Goal: Task Accomplishment & Management: Complete application form

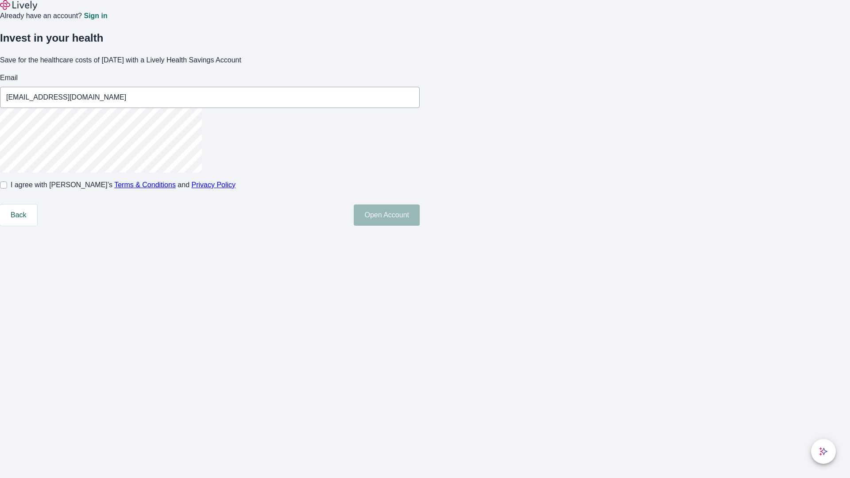
click at [7, 189] on input "I agree with Lively’s Terms & Conditions and Privacy Policy" at bounding box center [3, 185] width 7 height 7
checkbox input "true"
click at [420, 226] on button "Open Account" at bounding box center [387, 215] width 66 height 21
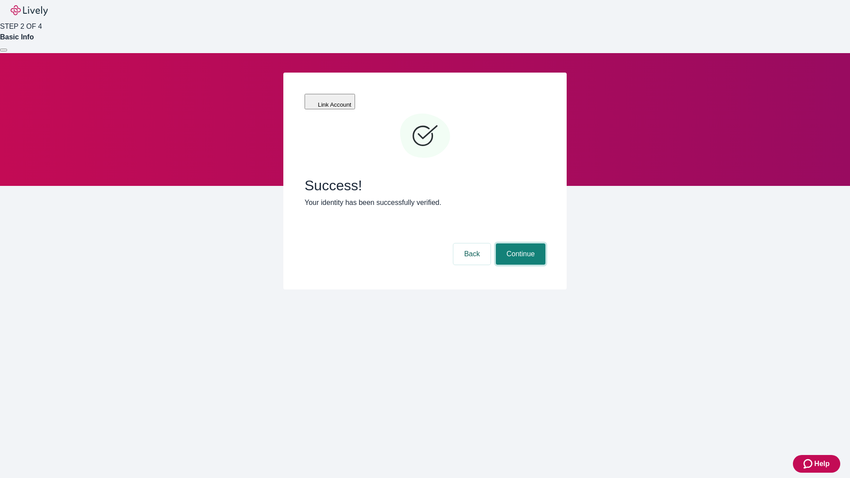
click at [519, 244] on button "Continue" at bounding box center [521, 254] width 50 height 21
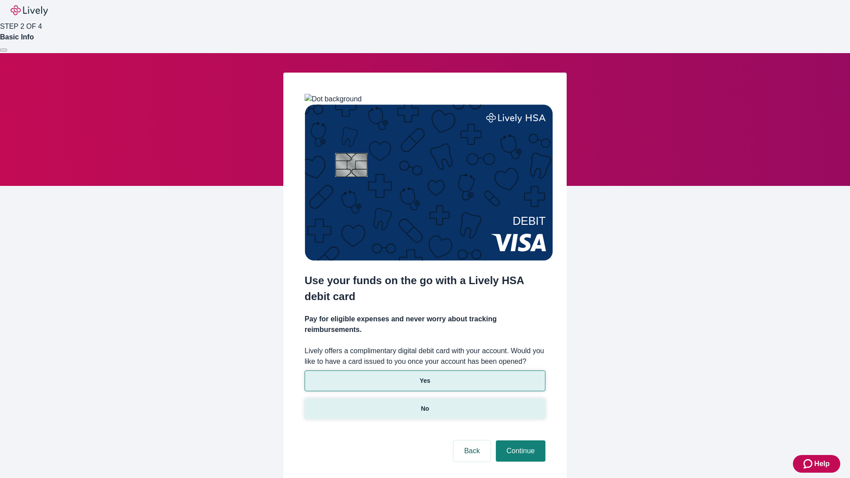
click at [425, 404] on p "No" at bounding box center [425, 408] width 8 height 9
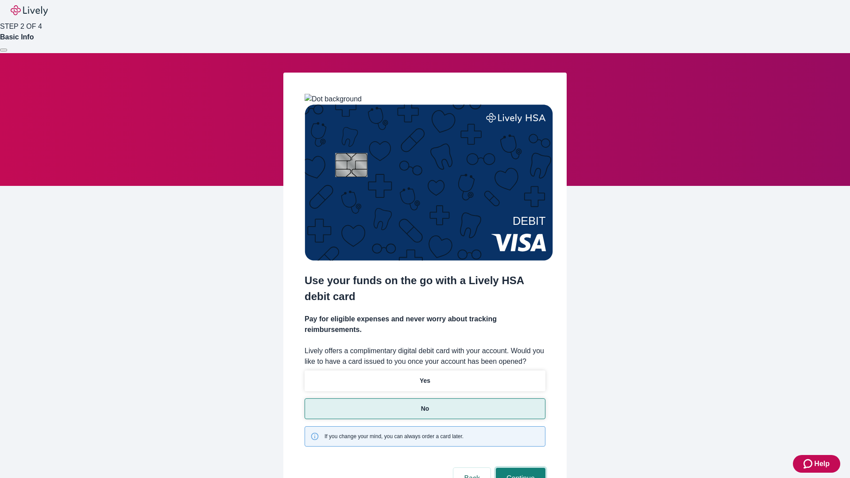
click at [519, 468] on button "Continue" at bounding box center [521, 478] width 50 height 21
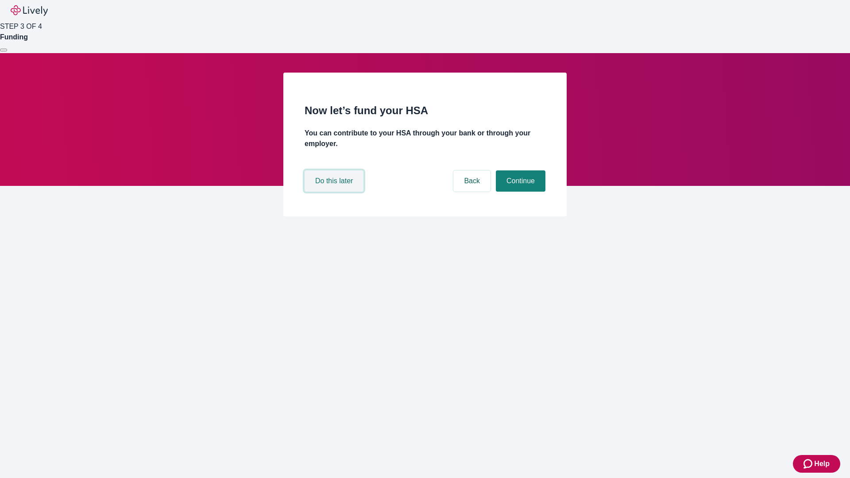
click at [335, 192] on button "Do this later" at bounding box center [334, 180] width 59 height 21
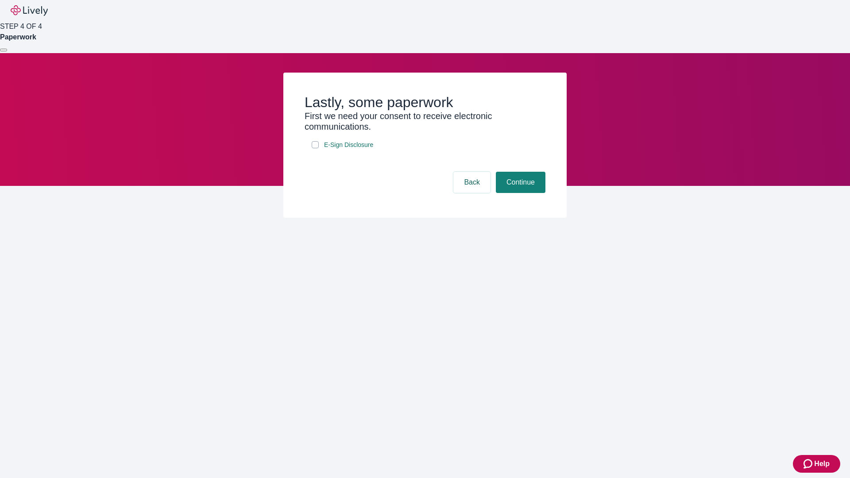
click at [315, 148] on input "E-Sign Disclosure" at bounding box center [315, 144] width 7 height 7
checkbox input "true"
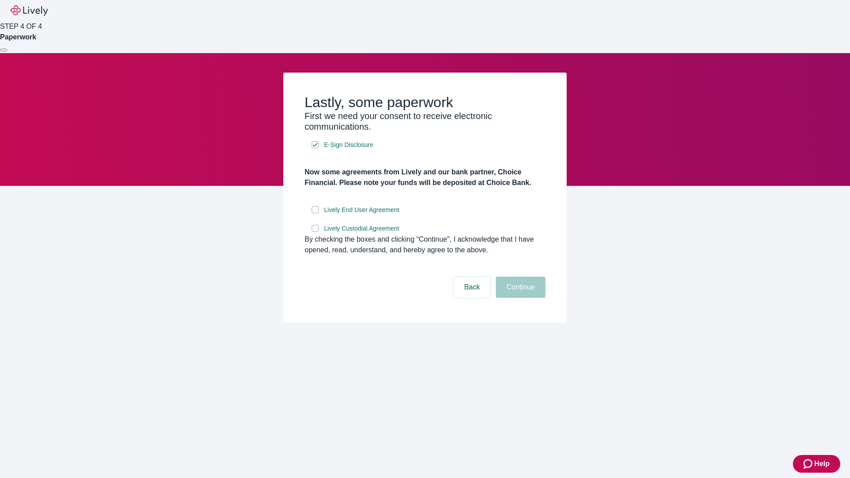
click at [315, 213] on input "Lively End User Agreement" at bounding box center [315, 209] width 7 height 7
checkbox input "true"
click at [315, 232] on input "Lively Custodial Agreement" at bounding box center [315, 228] width 7 height 7
checkbox input "true"
click at [519, 298] on button "Continue" at bounding box center [521, 287] width 50 height 21
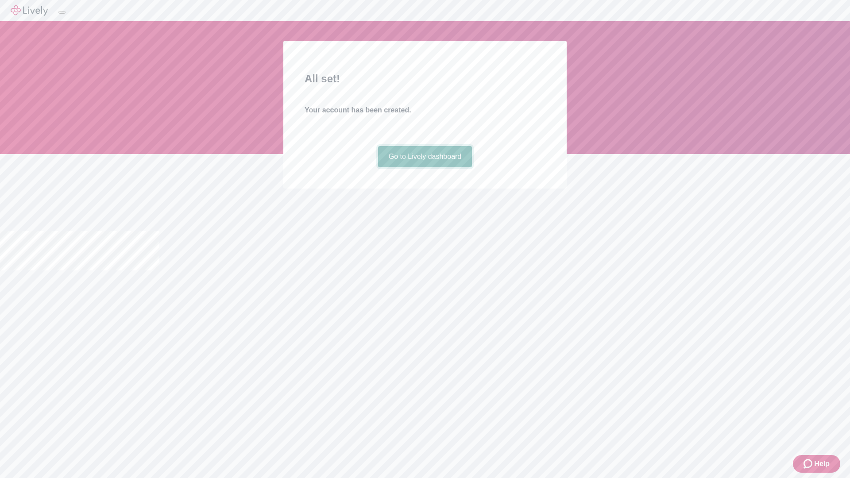
click at [425, 167] on link "Go to Lively dashboard" at bounding box center [425, 156] width 94 height 21
